Goal: Task Accomplishment & Management: Use online tool/utility

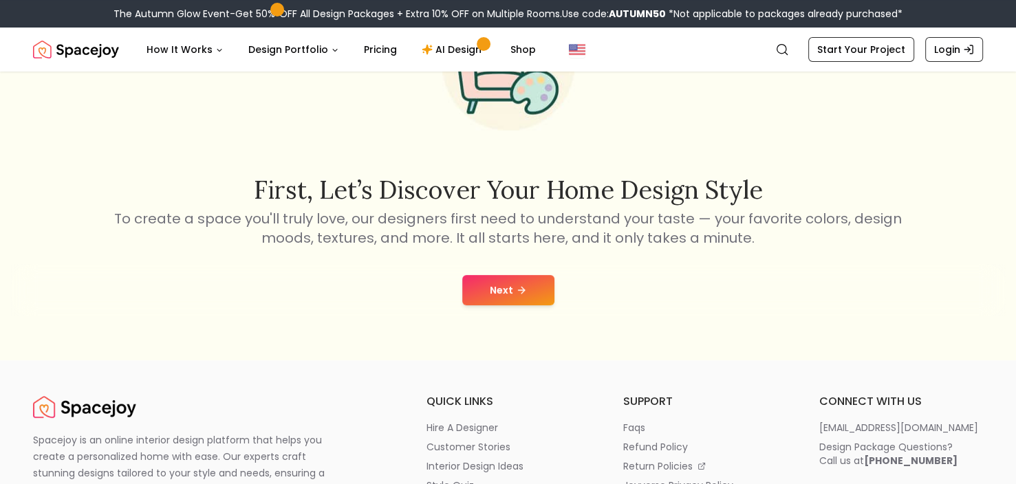
click at [507, 301] on button "Next" at bounding box center [508, 290] width 92 height 30
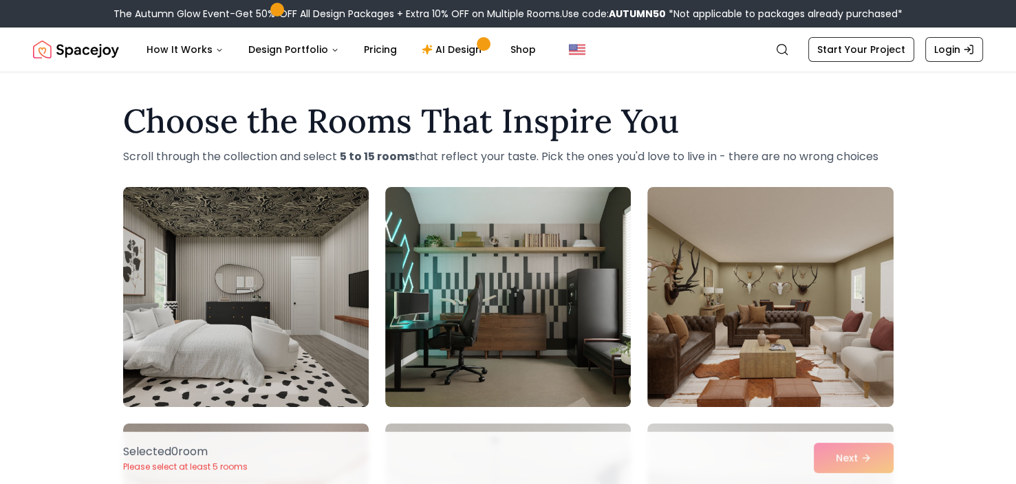
click at [241, 263] on img at bounding box center [246, 297] width 258 height 231
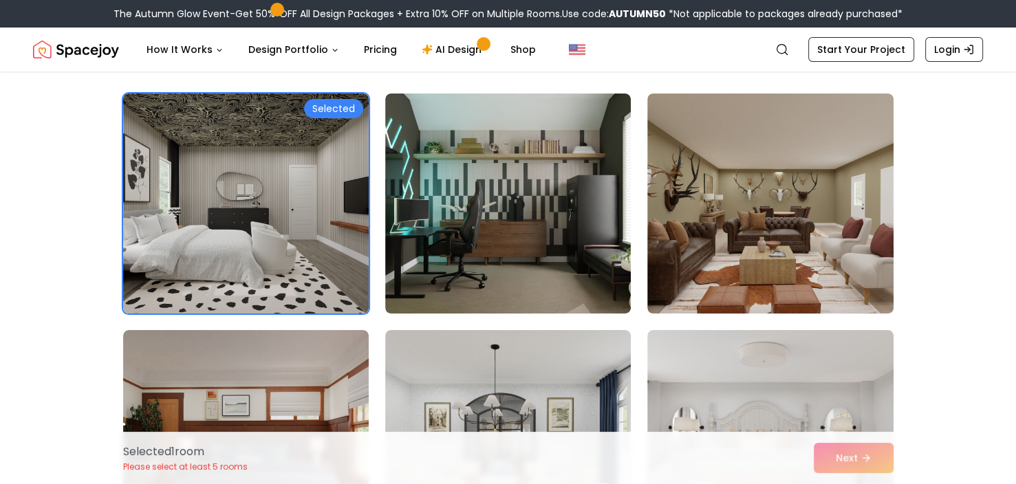
scroll to position [138, 0]
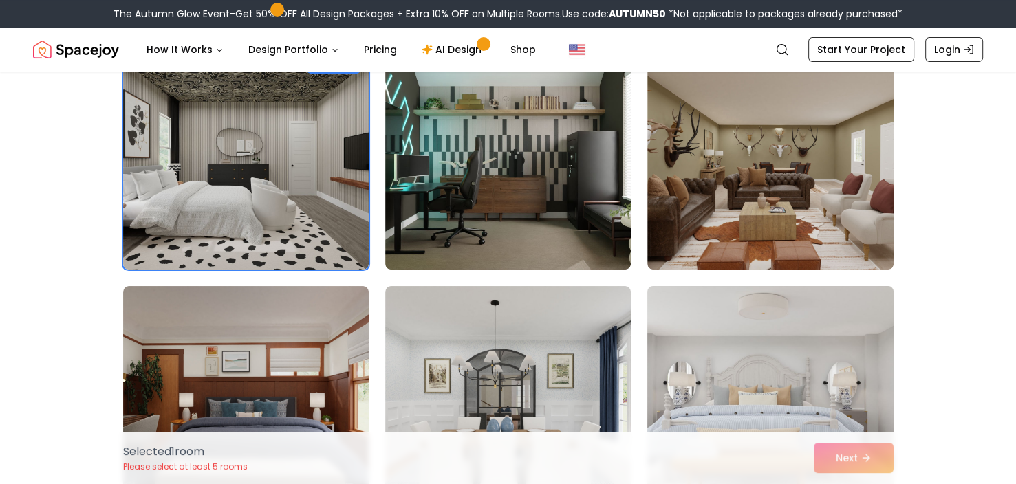
click at [788, 346] on img at bounding box center [770, 396] width 258 height 231
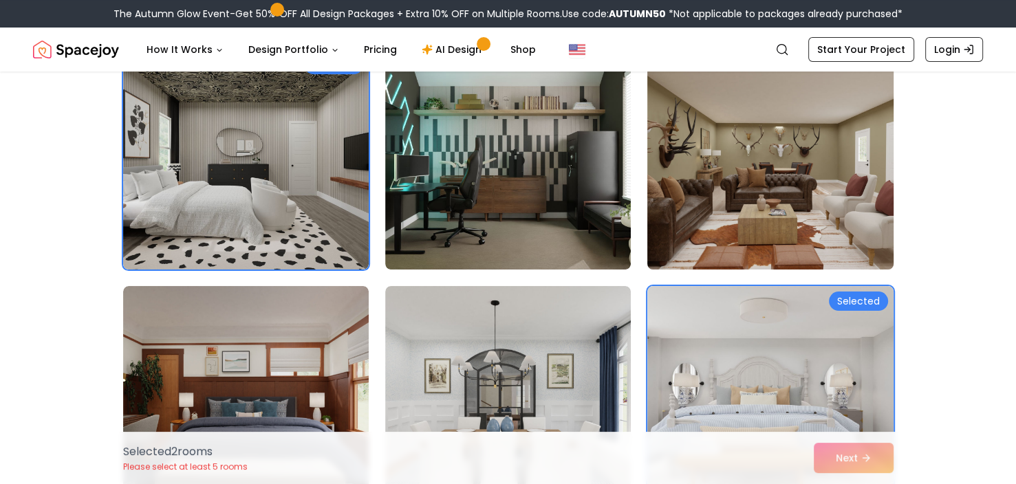
click at [782, 239] on img at bounding box center [770, 159] width 258 height 231
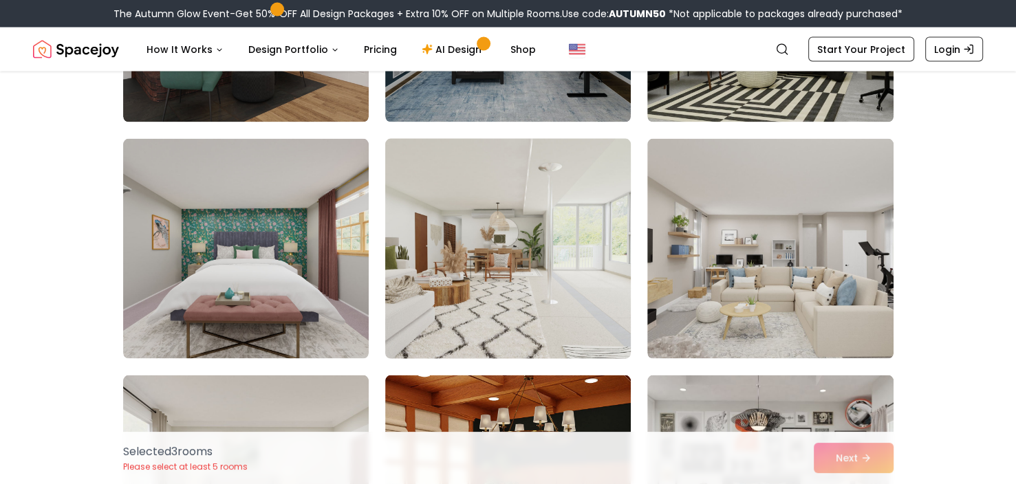
scroll to position [2682, 0]
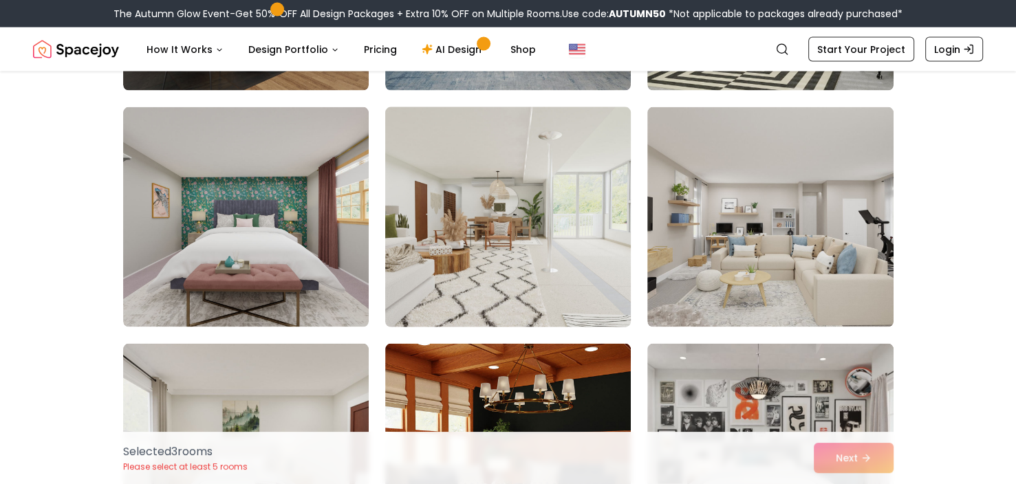
click at [554, 252] on img at bounding box center [508, 217] width 258 height 231
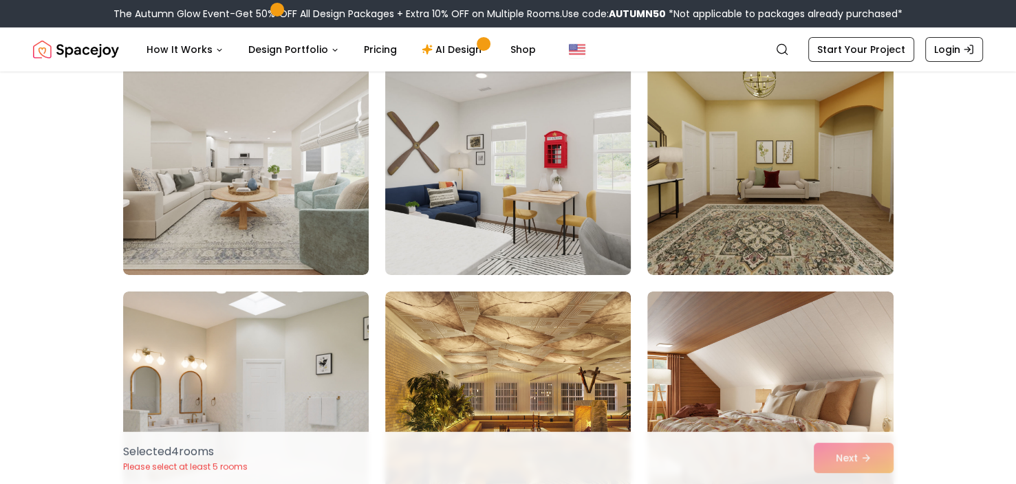
scroll to position [4676, 0]
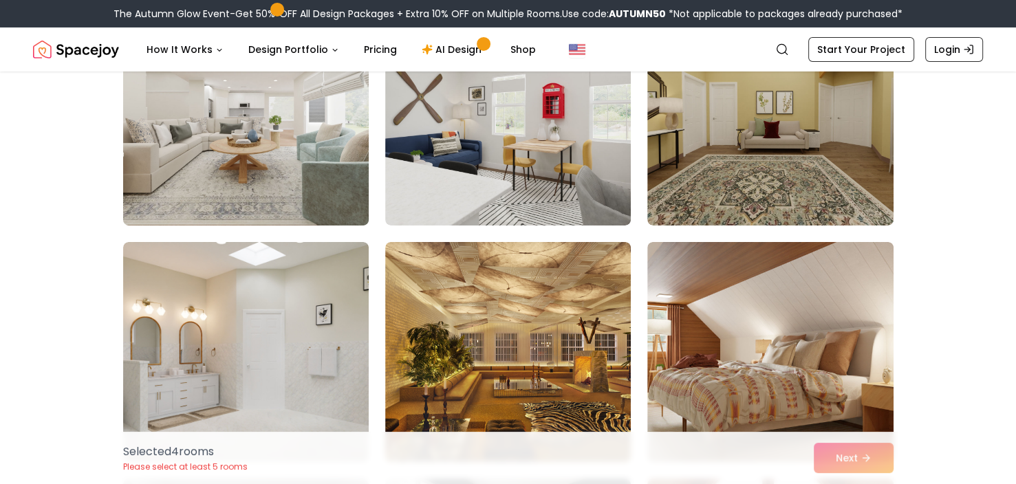
click at [230, 115] on img at bounding box center [246, 115] width 258 height 231
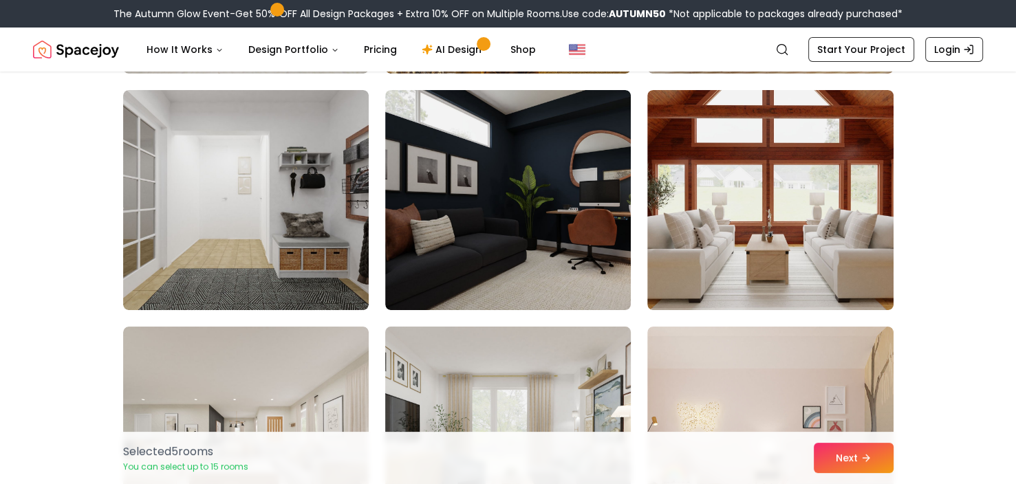
scroll to position [5088, 0]
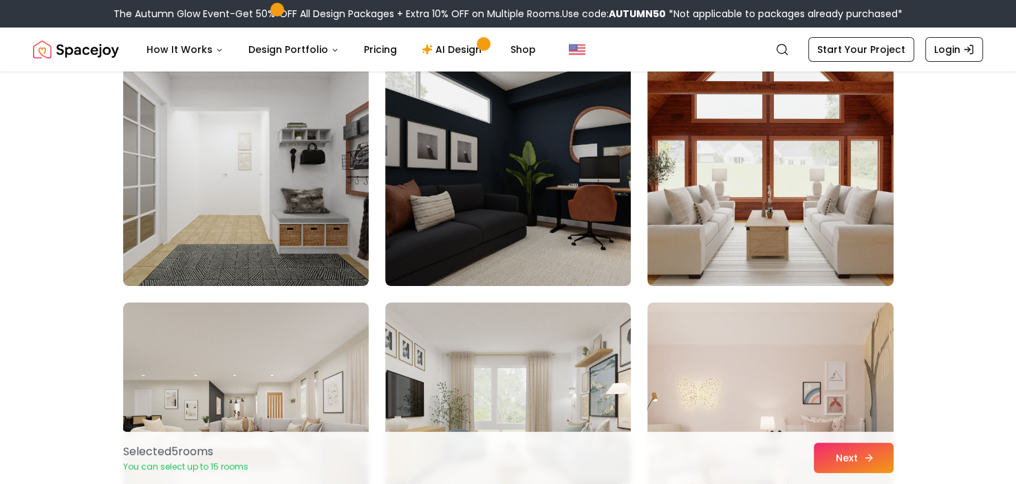
click at [840, 461] on button "Next" at bounding box center [853, 458] width 80 height 30
